Goal: Information Seeking & Learning: Learn about a topic

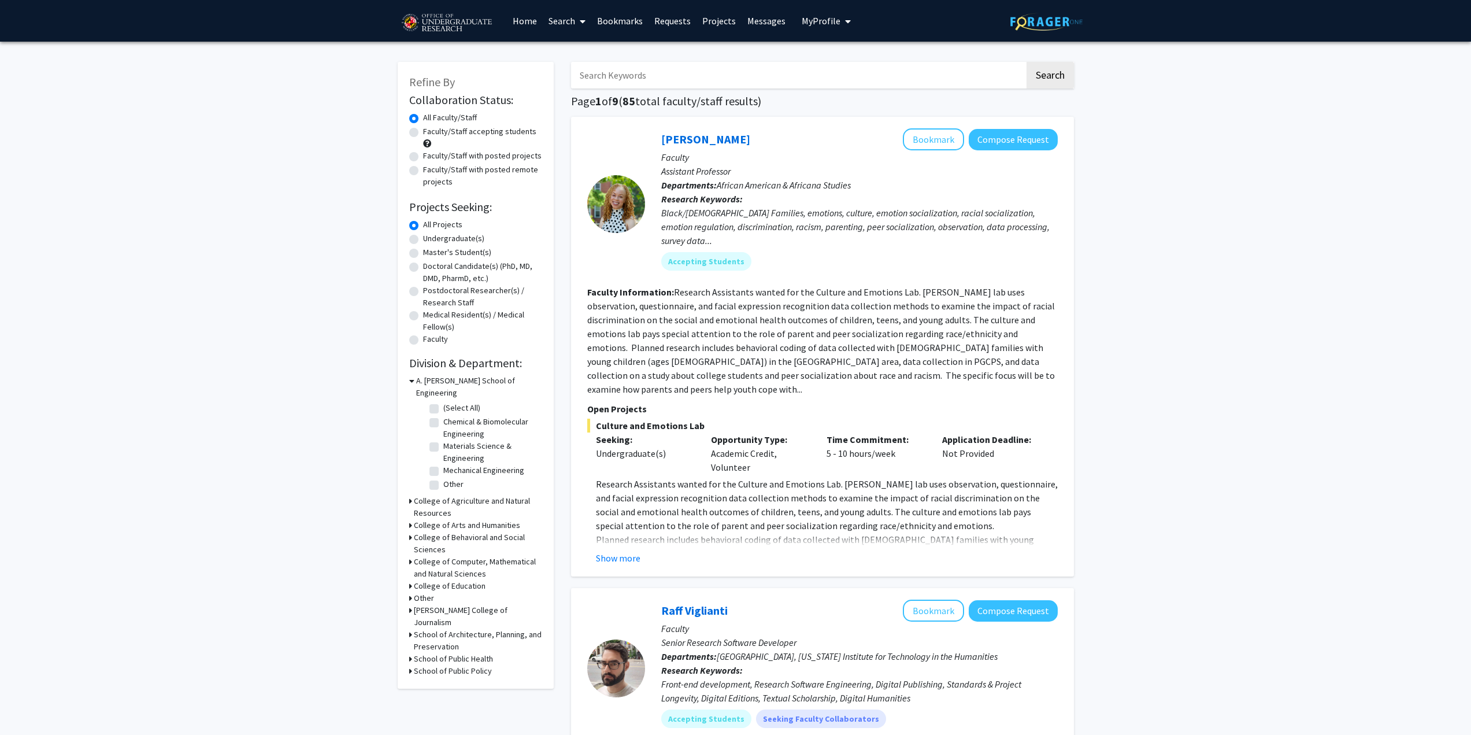
click at [432, 239] on label "Undergraduate(s)" at bounding box center [453, 238] width 61 height 12
click at [431, 239] on input "Undergraduate(s)" at bounding box center [427, 236] width 8 height 8
radio input "true"
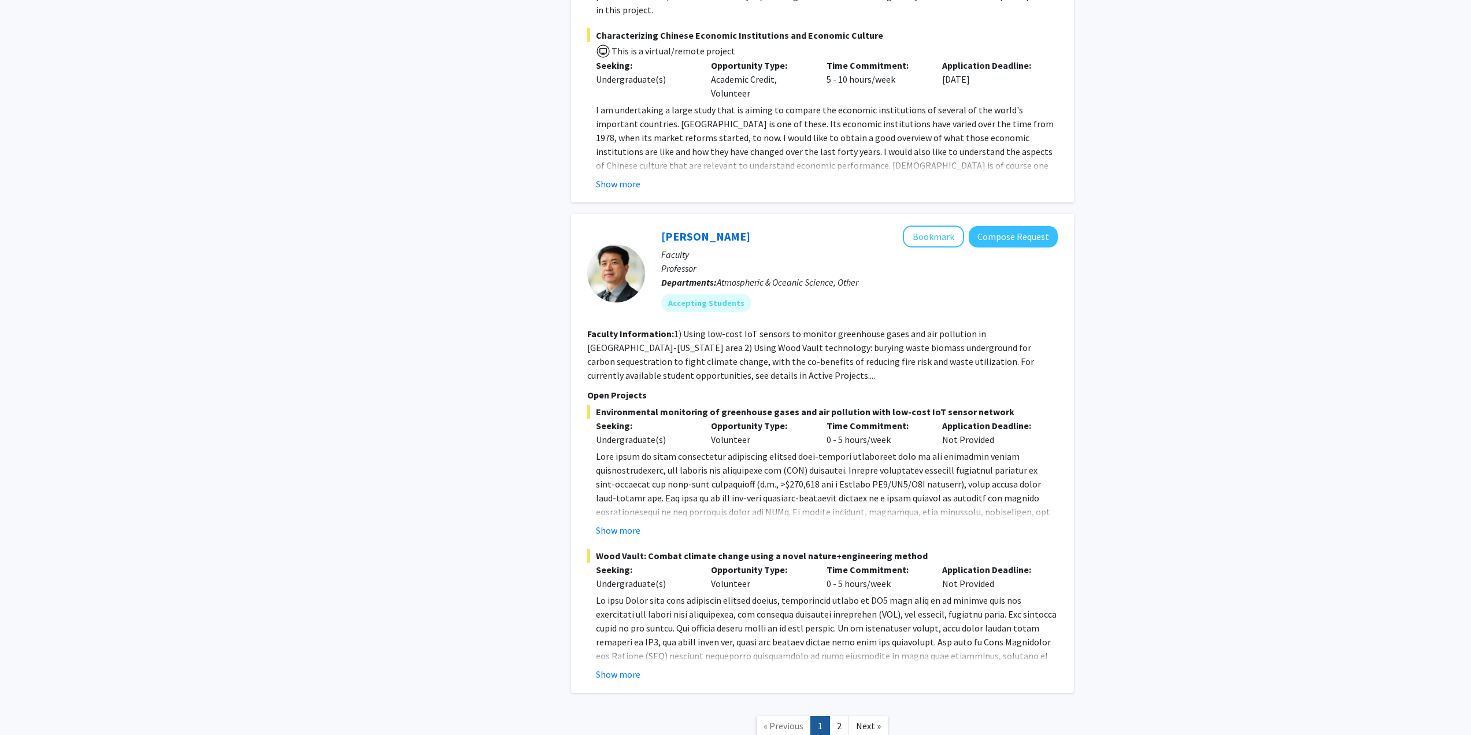
scroll to position [5147, 0]
click at [835, 713] on link "2" at bounding box center [840, 723] width 20 height 20
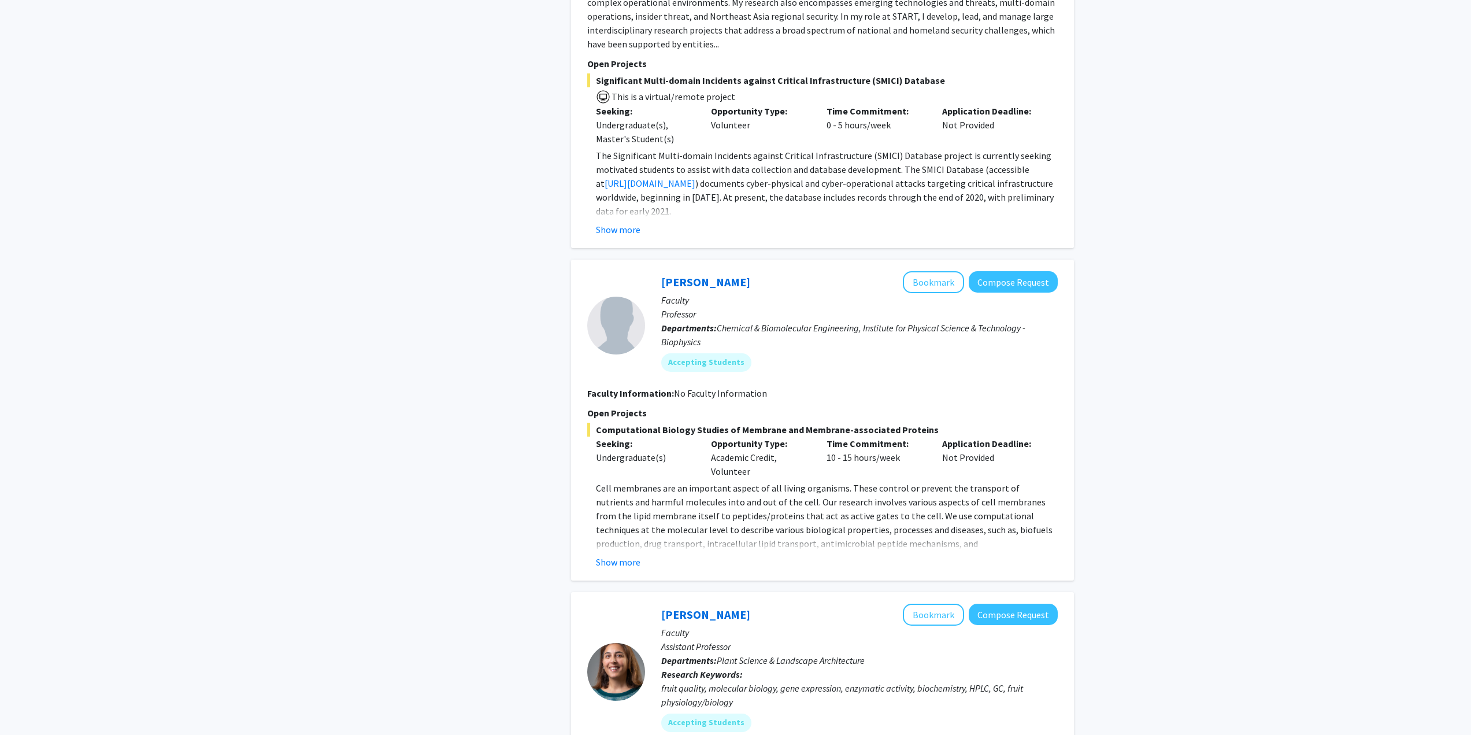
scroll to position [1445, 0]
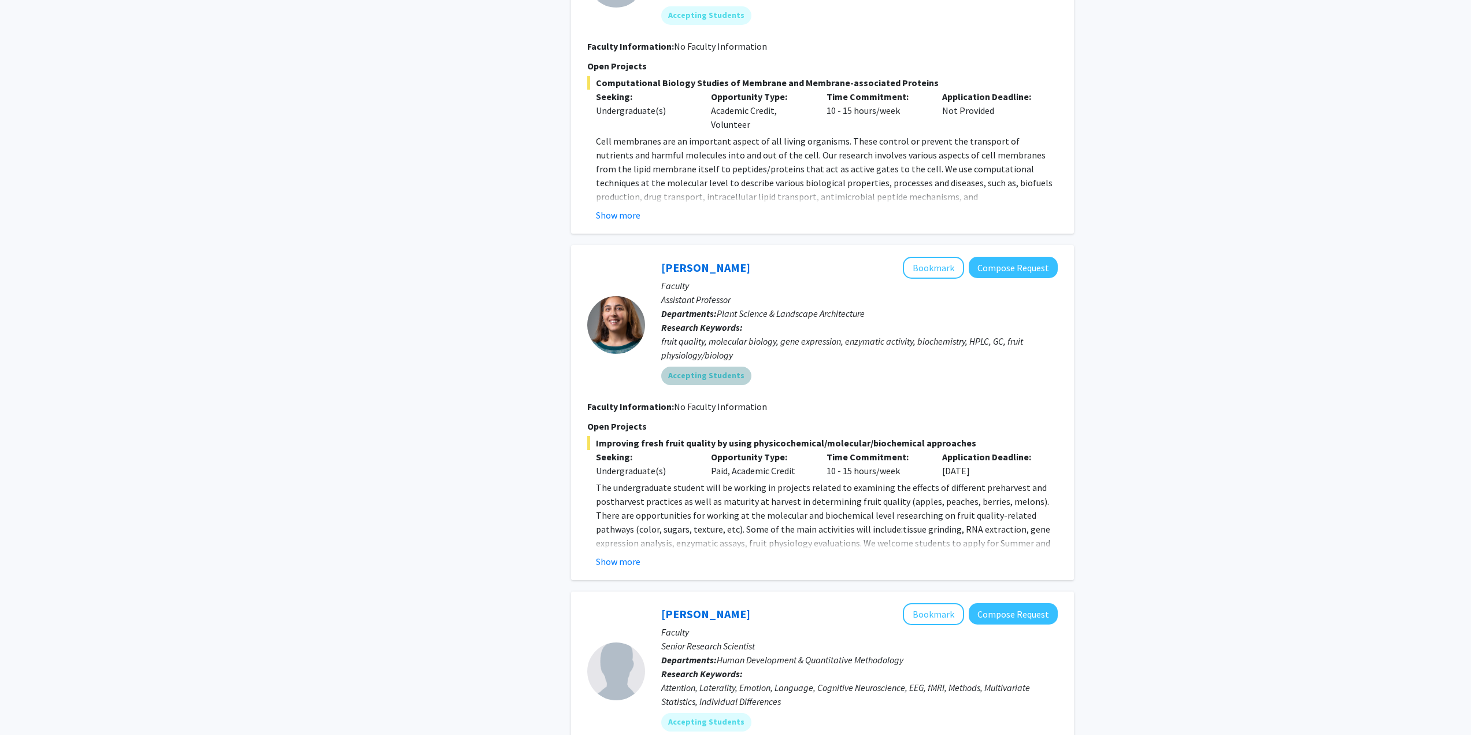
click at [687, 378] on mat-chip "Accepting Students" at bounding box center [706, 376] width 90 height 19
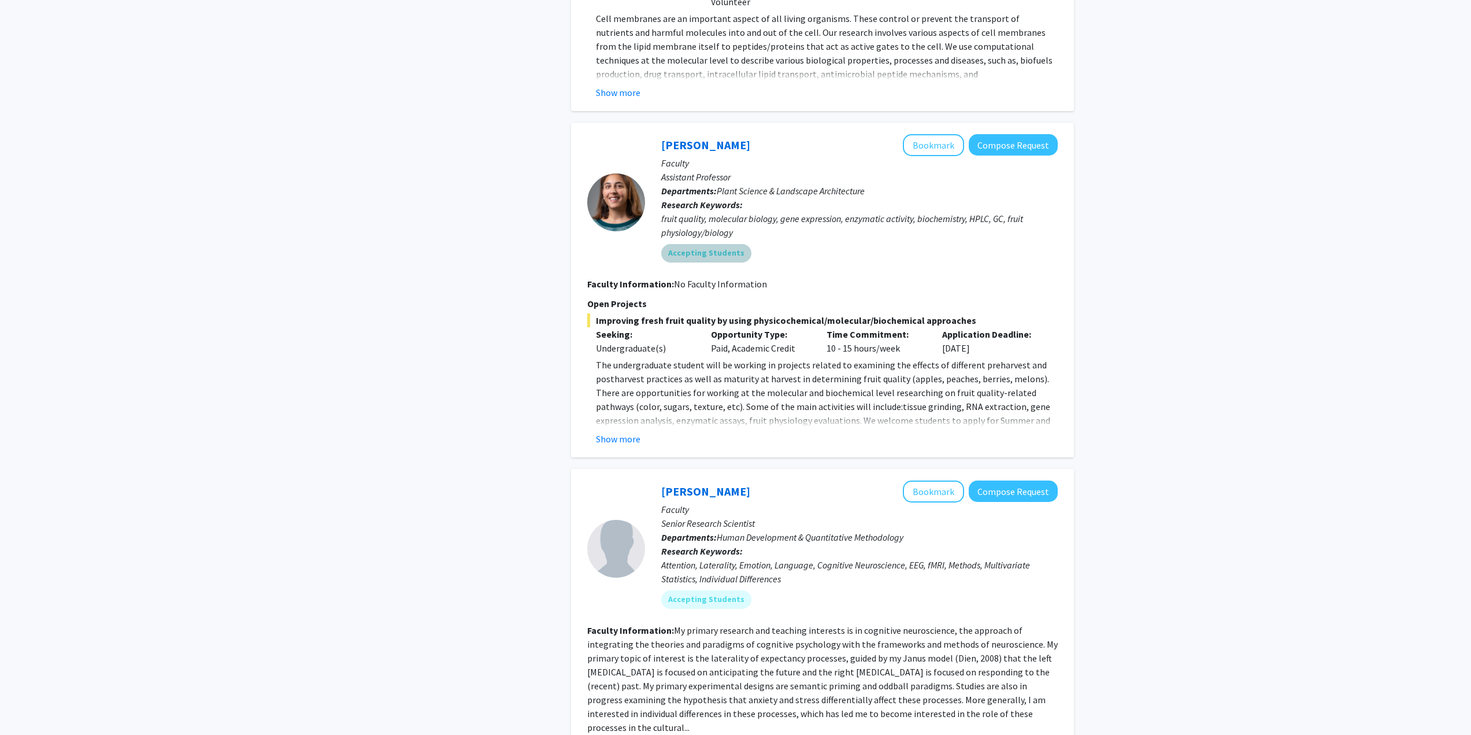
scroll to position [1619, 0]
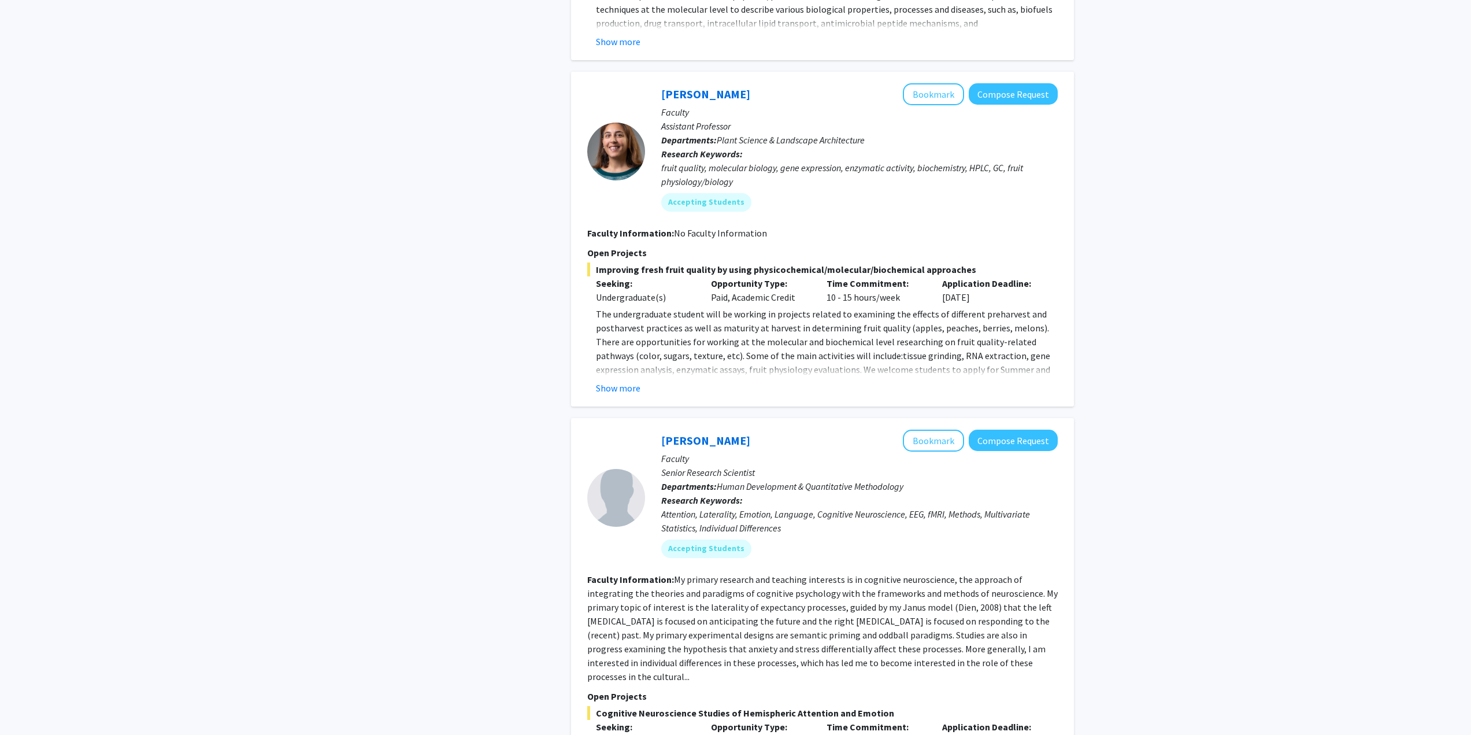
click at [1138, 309] on div "Refine By Collaboration Status: Collaboration Status All Faculty/Staff Collabor…" at bounding box center [735, 225] width 1471 height 3605
